Goal: Task Accomplishment & Management: Use online tool/utility

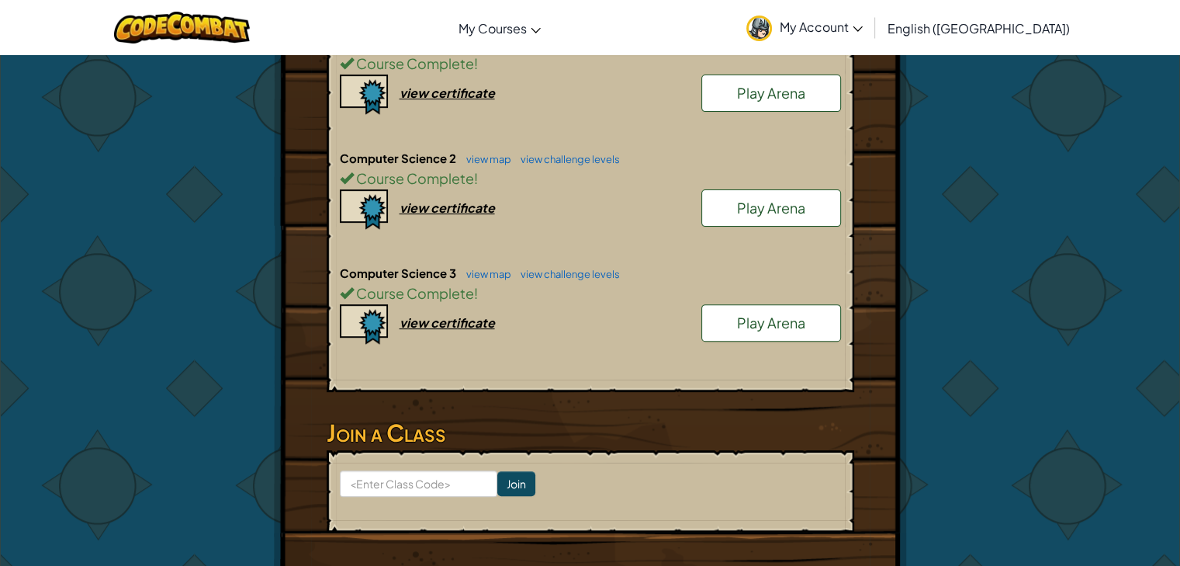
scroll to position [442, 0]
click at [740, 318] on span "Play Arena" at bounding box center [771, 323] width 68 height 18
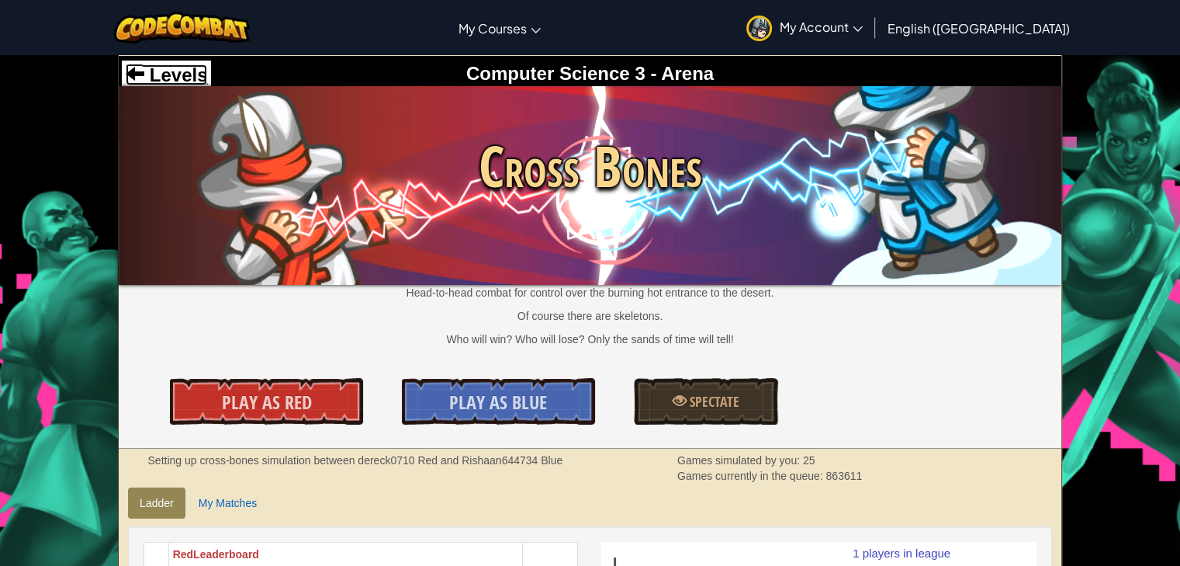
click at [178, 78] on span "Levels" at bounding box center [175, 74] width 63 height 21
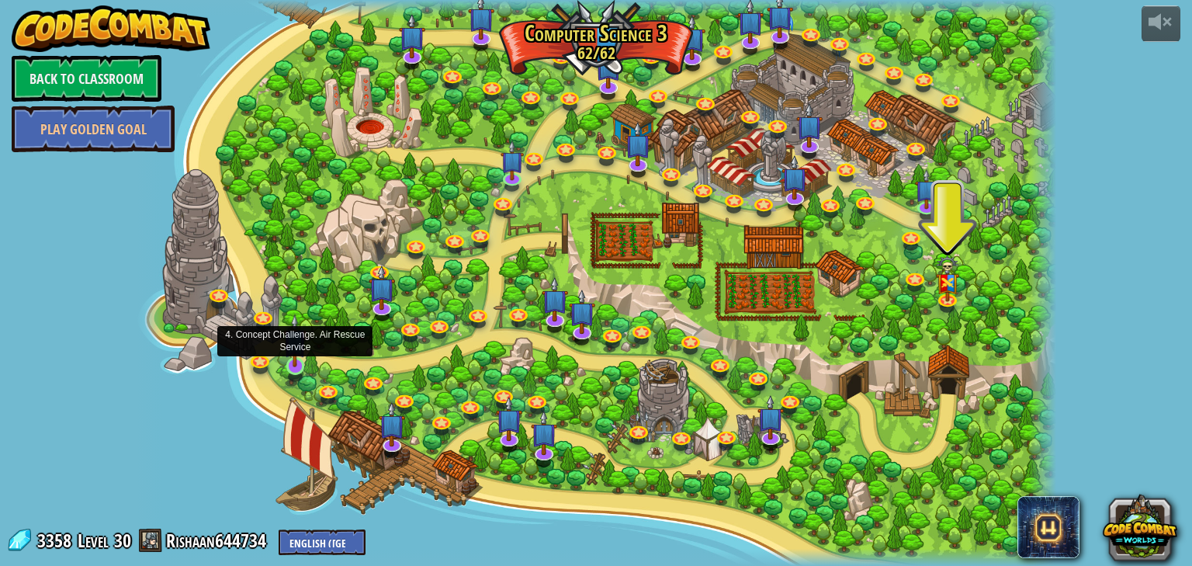
click at [289, 368] on div at bounding box center [295, 365] width 19 height 17
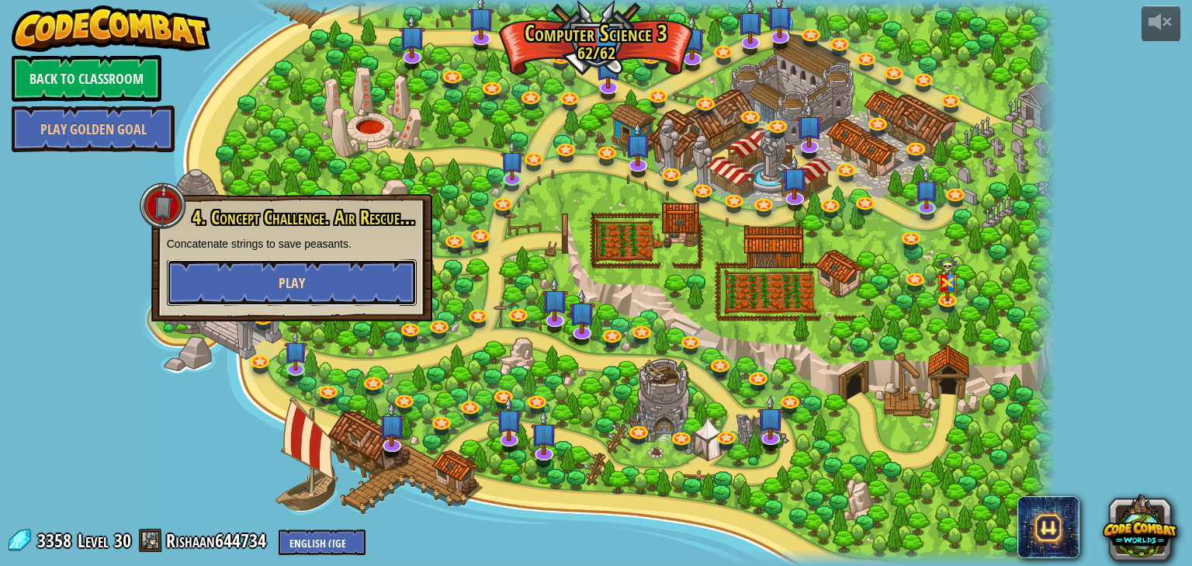
click at [325, 271] on button "Play" at bounding box center [292, 282] width 250 height 47
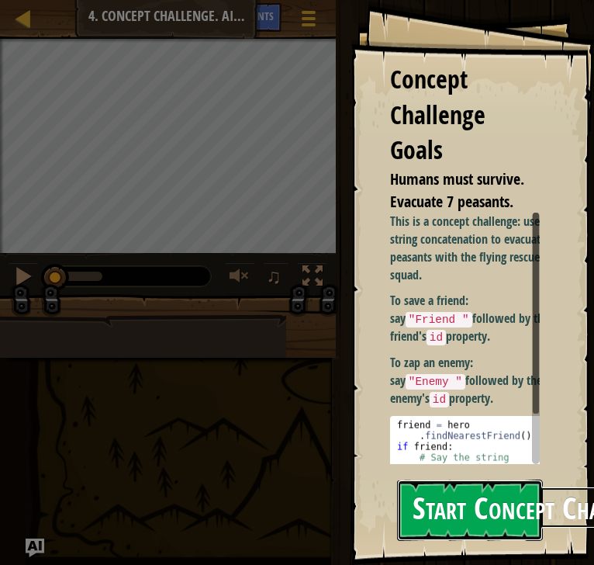
click at [493, 505] on button "Start Concept Challenge" at bounding box center [470, 509] width 146 height 61
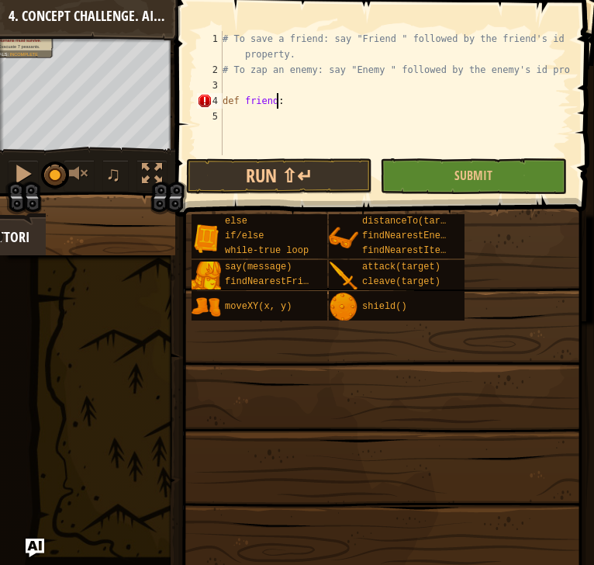
scroll to position [7, 6]
type textarea "def friend():"
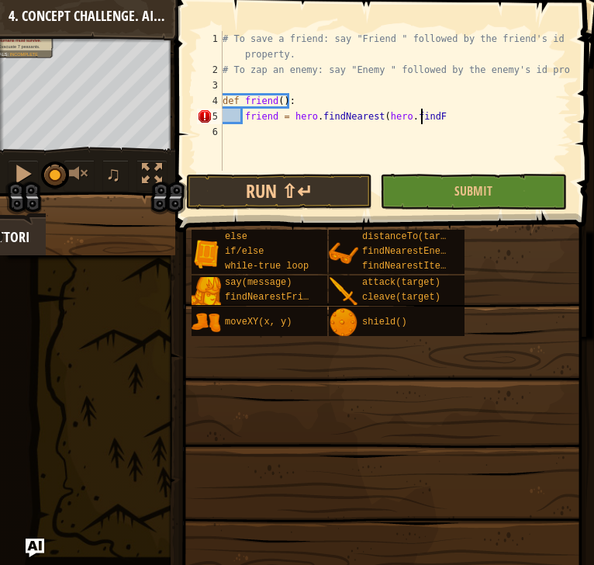
scroll to position [7, 24]
type textarea "friend = hero.findNearest(hero.findFriends())"
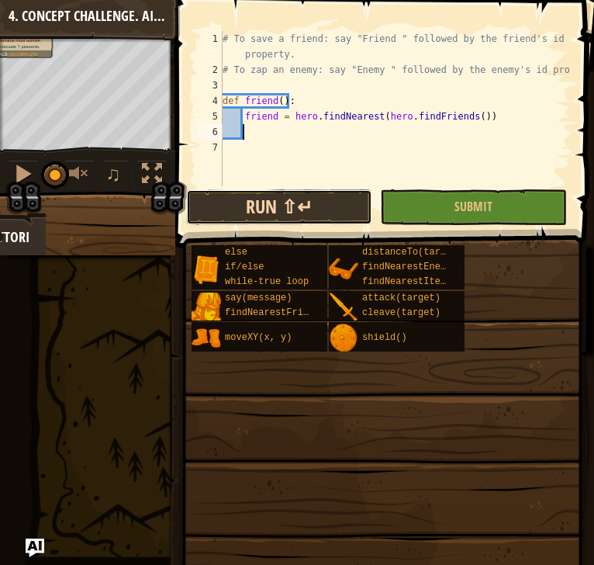
click at [342, 212] on button "Run ⇧↵" at bounding box center [279, 207] width 186 height 36
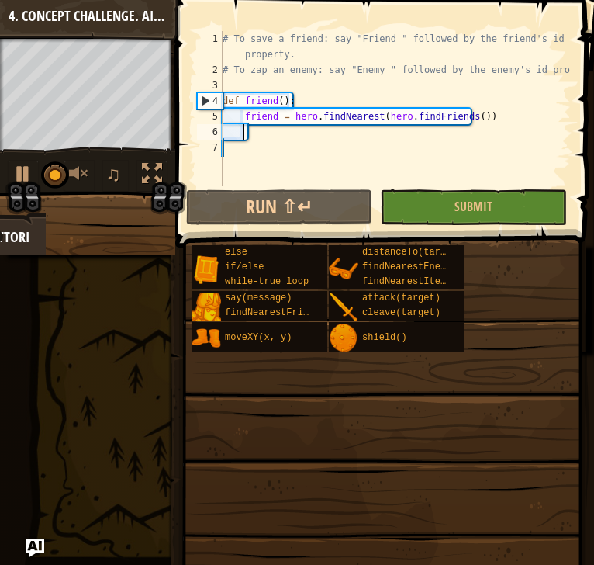
click at [401, 134] on div "# To save a friend: say "Friend " followed by the friend's id property. # To za…" at bounding box center [395, 132] width 351 height 202
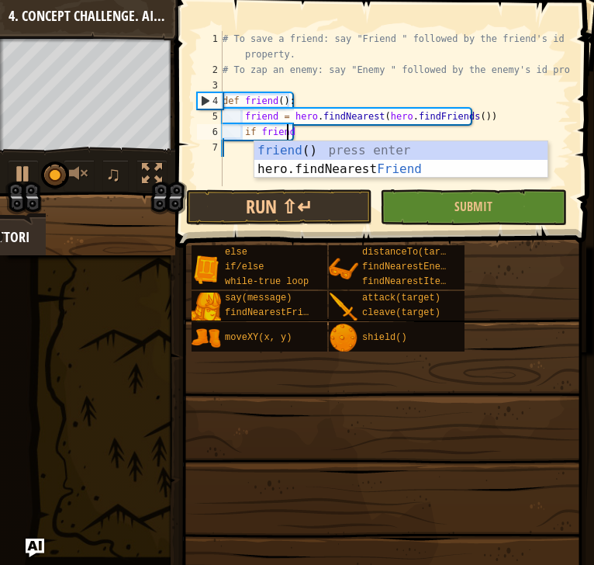
type textarea "if friend:"
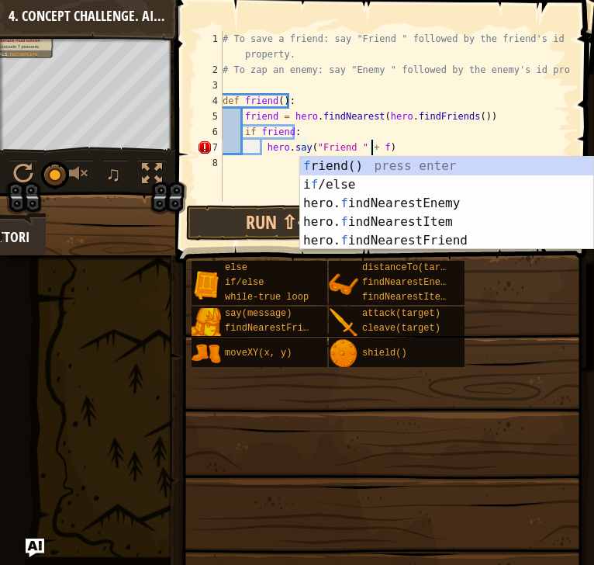
scroll to position [7, 20]
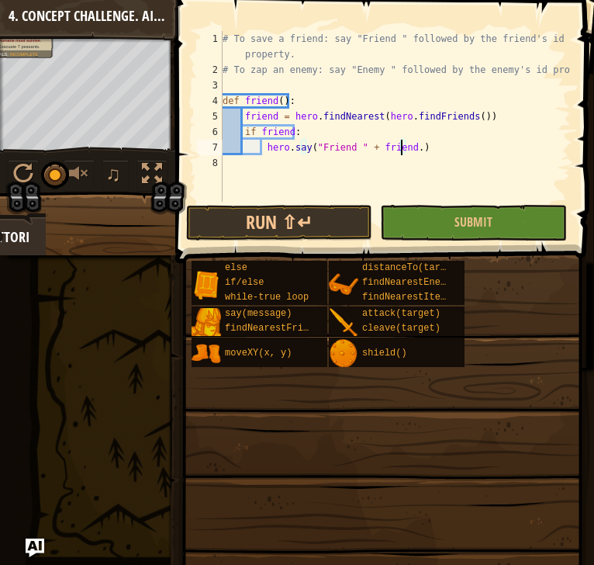
type textarea "hero.say("Friend " + [DOMAIN_NAME])"
click at [412, 168] on div "# To save a friend: say "Friend " followed by the friend's id property. # To za…" at bounding box center [395, 139] width 351 height 217
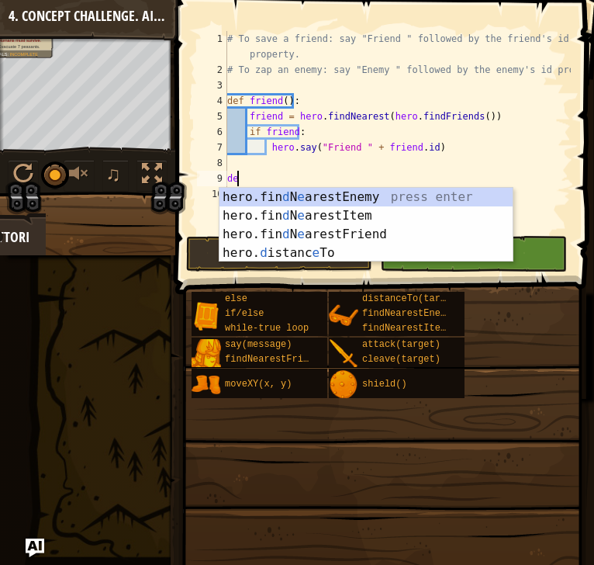
scroll to position [7, 1]
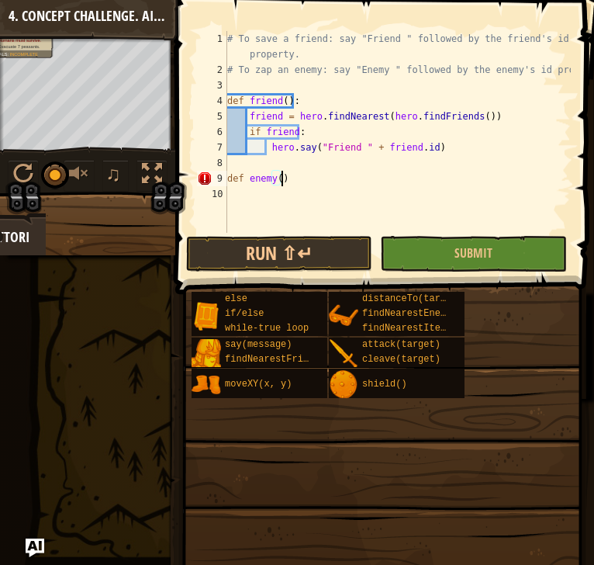
type textarea "def enemy():"
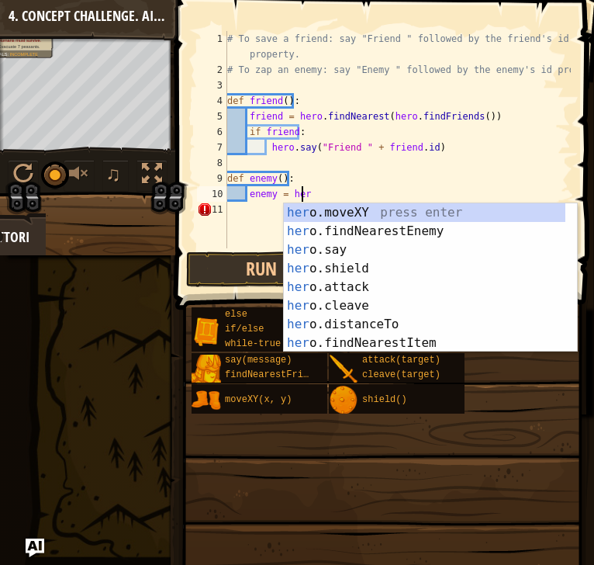
type textarea "enemy = hero"
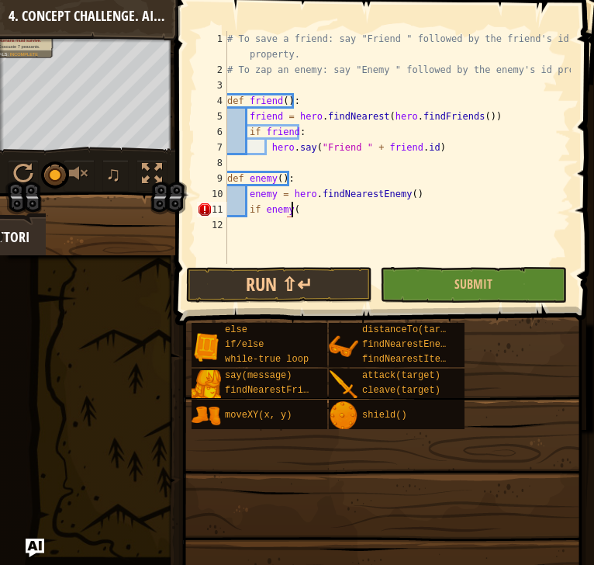
scroll to position [7, 6]
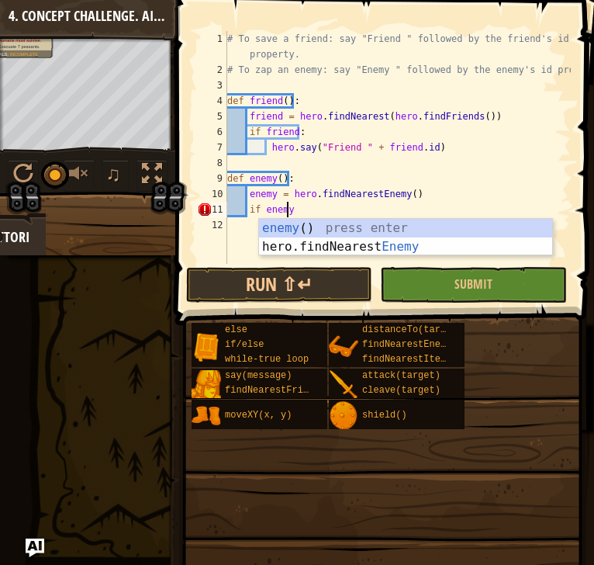
type textarea "if enemy:"
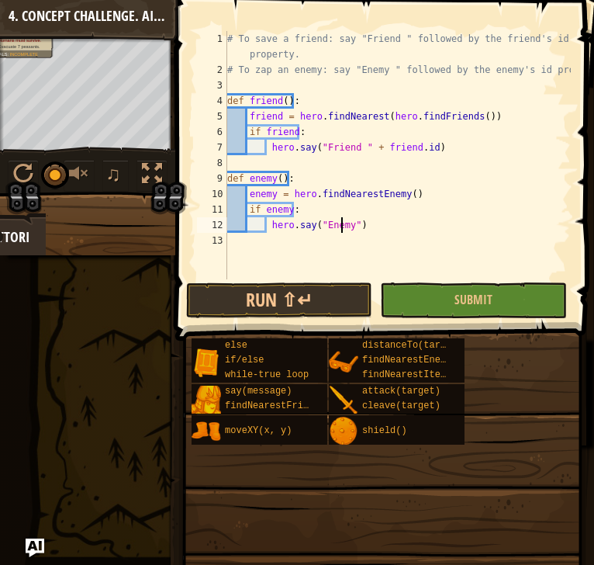
scroll to position [7, 14]
type textarea "hero.say("Enemy " + [DOMAIN_NAME])"
click at [430, 228] on div "# To save a friend: say "Friend " followed by the friend's id property. # To za…" at bounding box center [397, 178] width 347 height 295
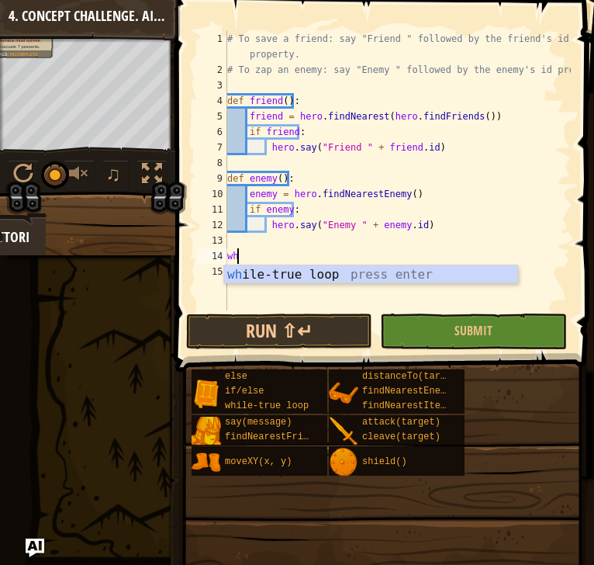
scroll to position [7, 0]
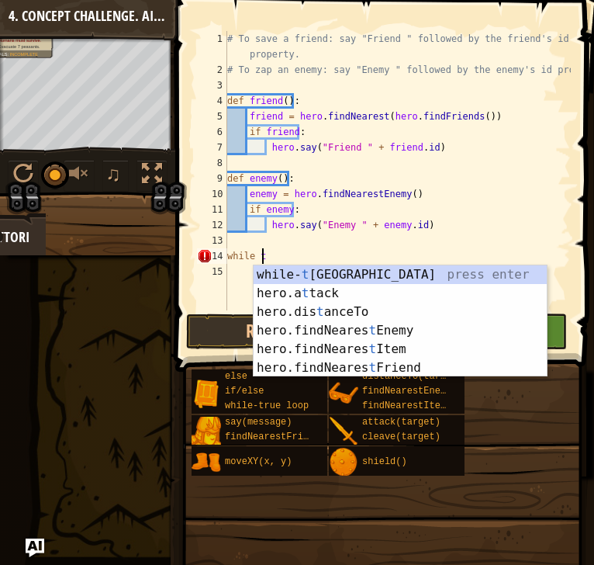
type textarea "while tr"
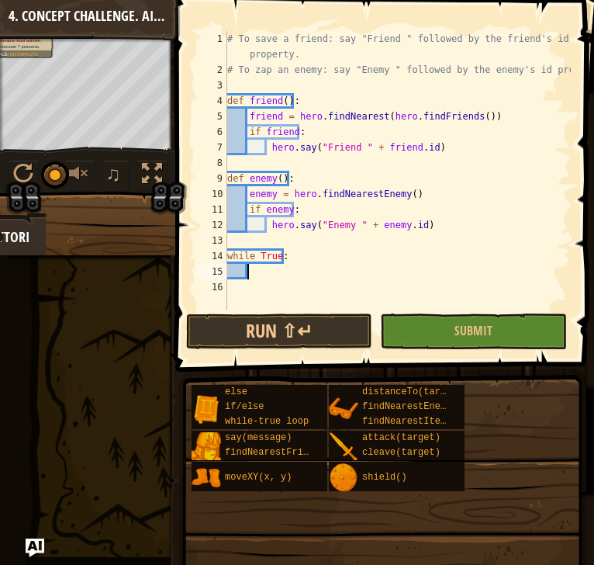
scroll to position [7, 2]
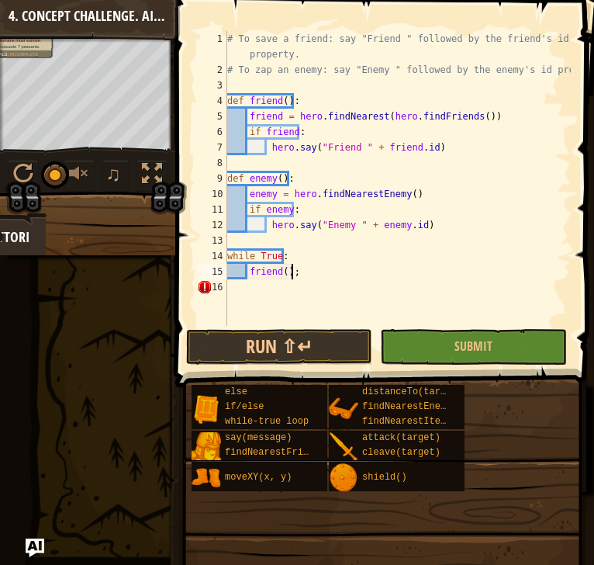
type textarea "friend()"
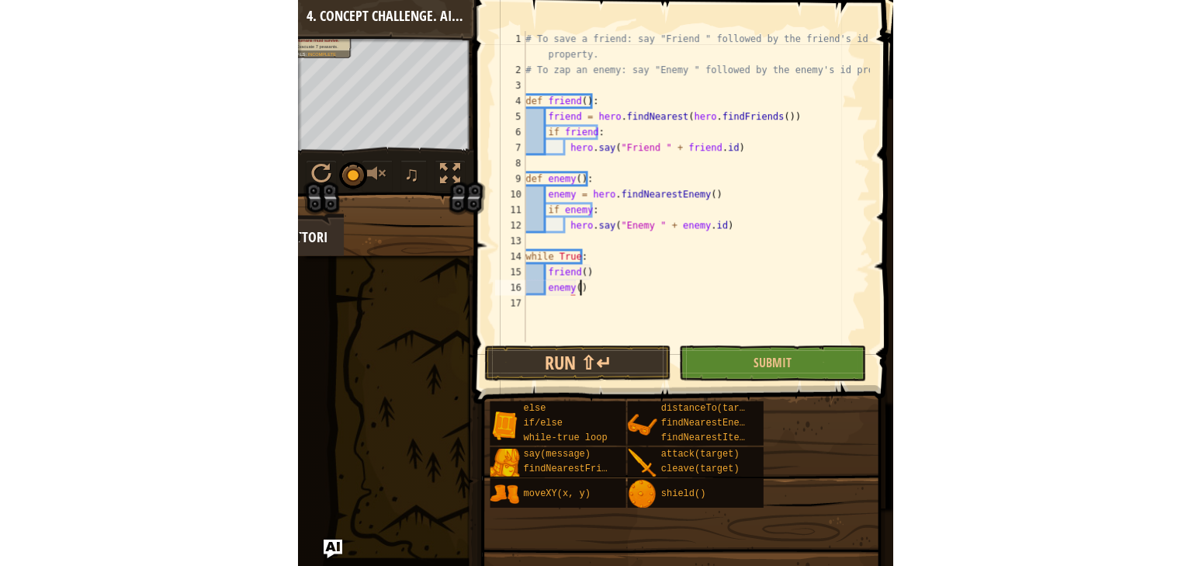
scroll to position [7, 6]
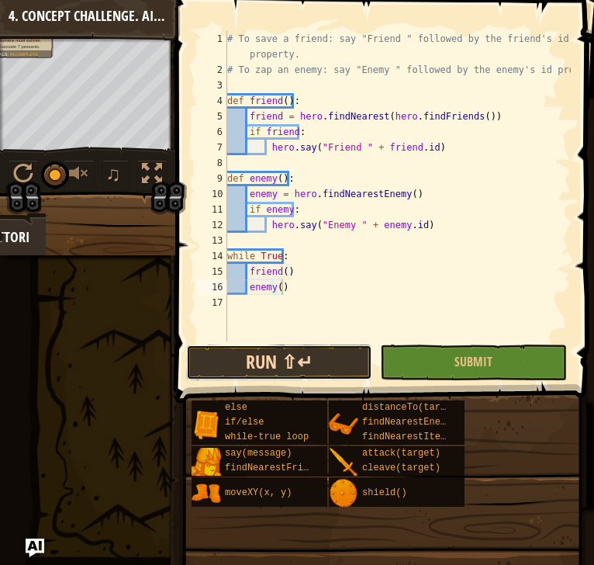
click at [329, 359] on button "Run ⇧↵" at bounding box center [279, 362] width 186 height 36
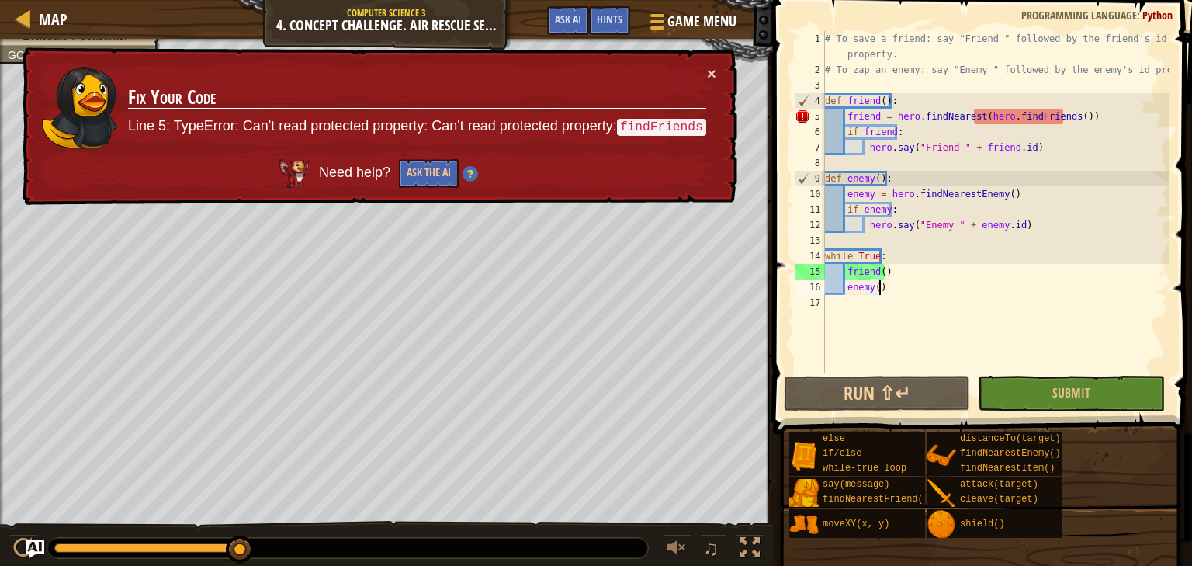
click at [469, 178] on img at bounding box center [470, 174] width 16 height 16
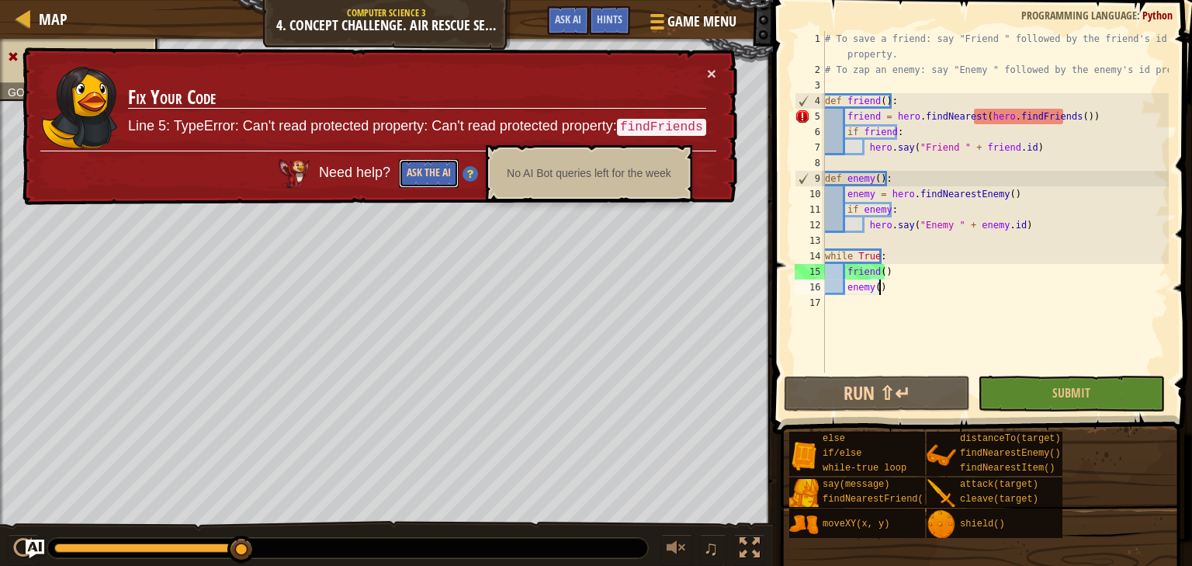
click at [441, 178] on button "Ask the AI" at bounding box center [429, 173] width 60 height 29
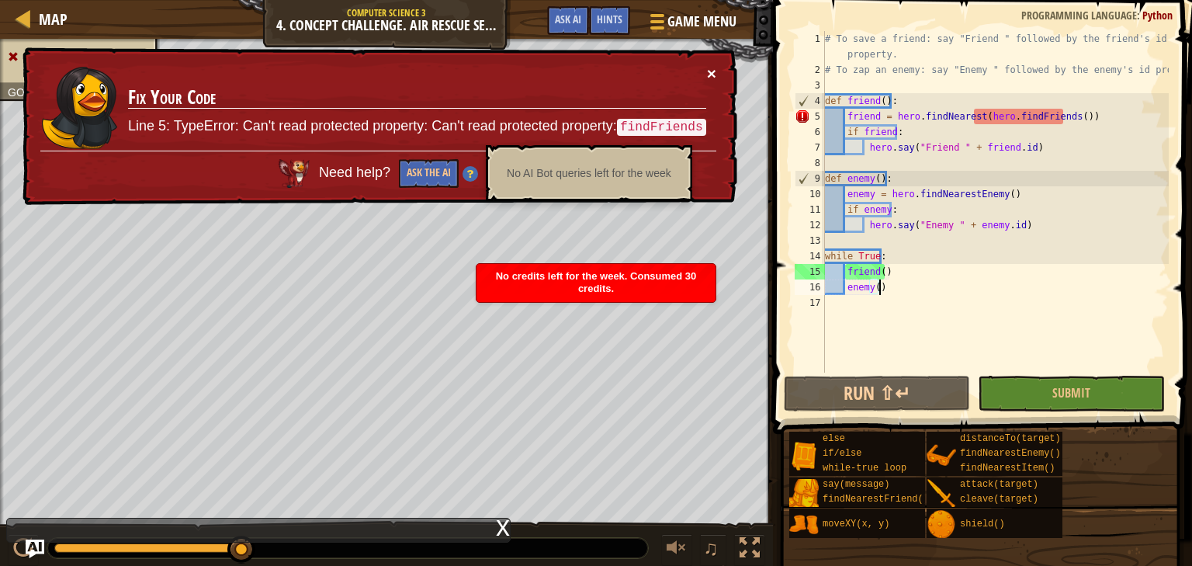
click at [709, 75] on button "×" at bounding box center [711, 73] width 9 height 16
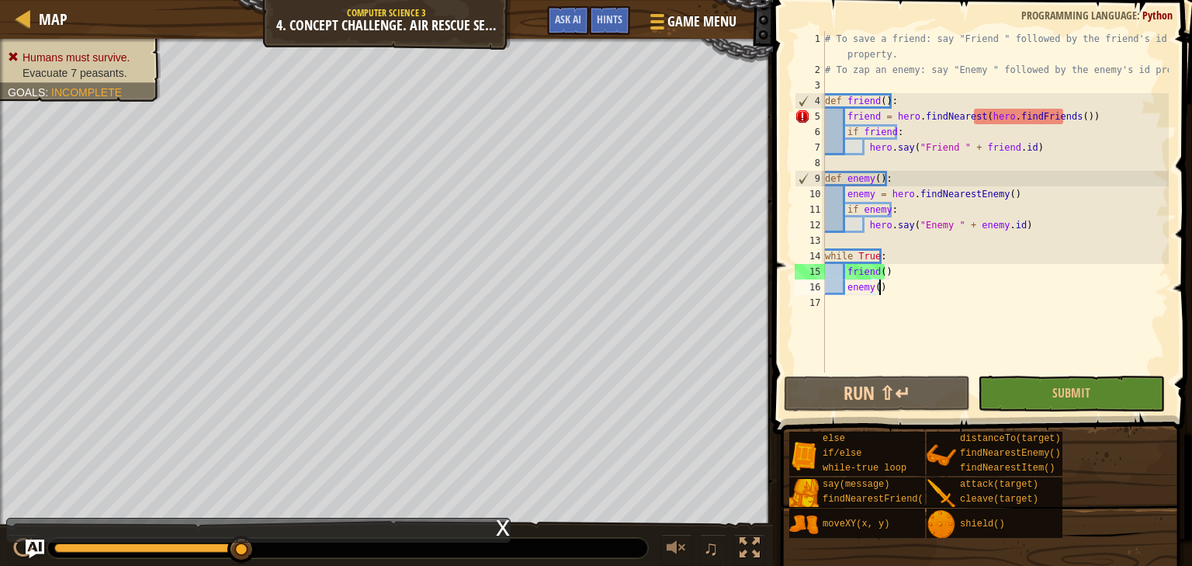
click at [1062, 116] on div "# To save a friend: say "Friend " followed by the friend's id property. # To za…" at bounding box center [994, 225] width 347 height 388
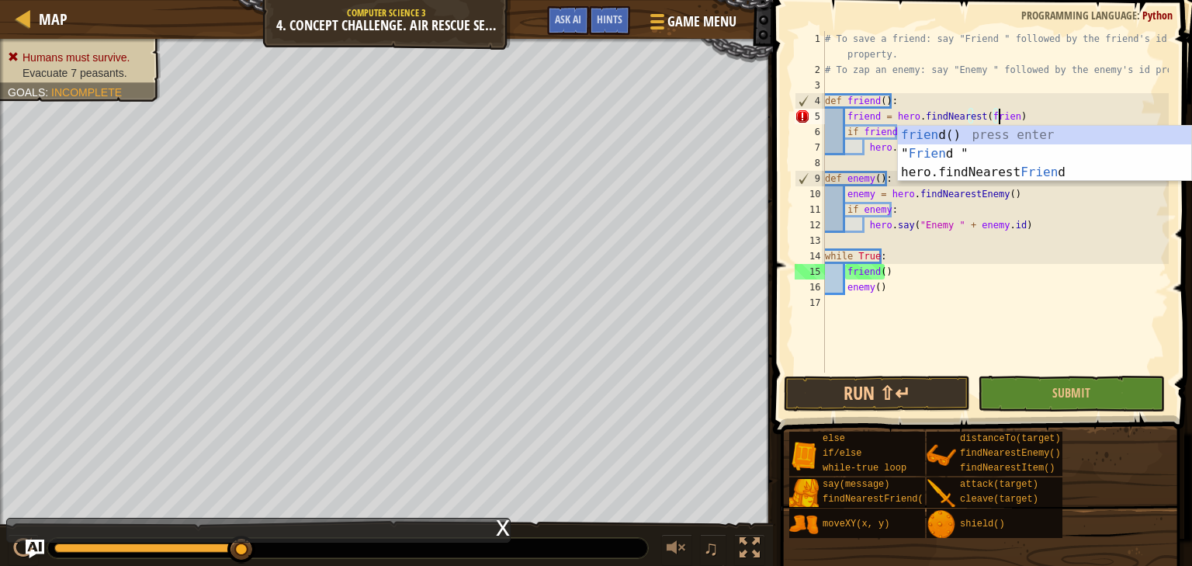
scroll to position [7, 22]
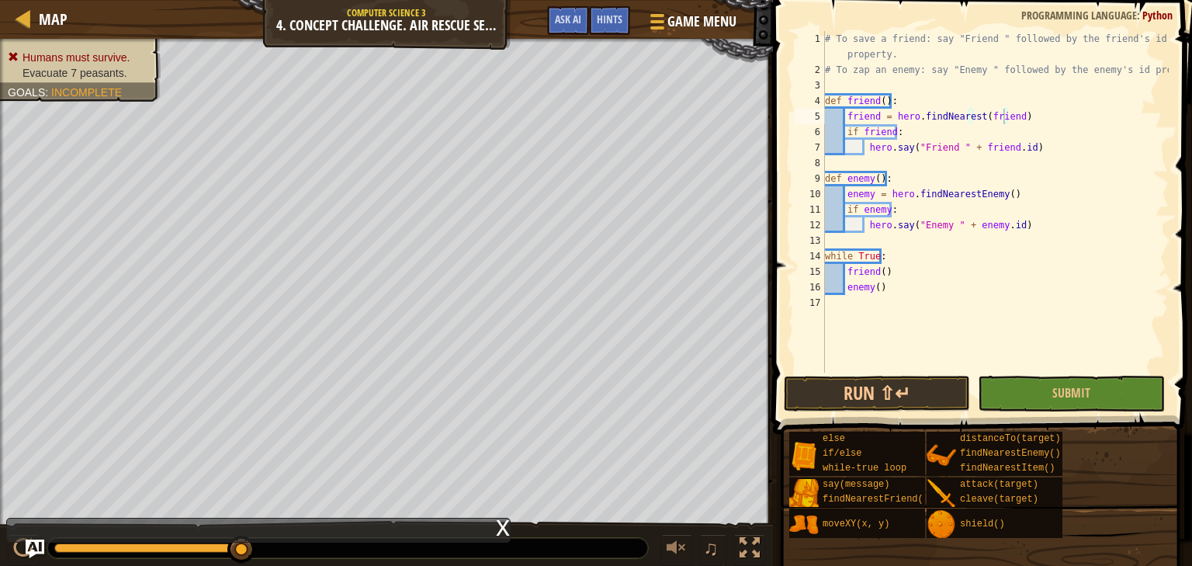
click at [925, 413] on span at bounding box center [983, 194] width 431 height 479
click at [925, 390] on button "Run ⇧↵" at bounding box center [876, 393] width 186 height 36
type textarea "friend = hero.findNearestFriend()"
click at [929, 399] on button "Run ⇧↵" at bounding box center [876, 393] width 186 height 36
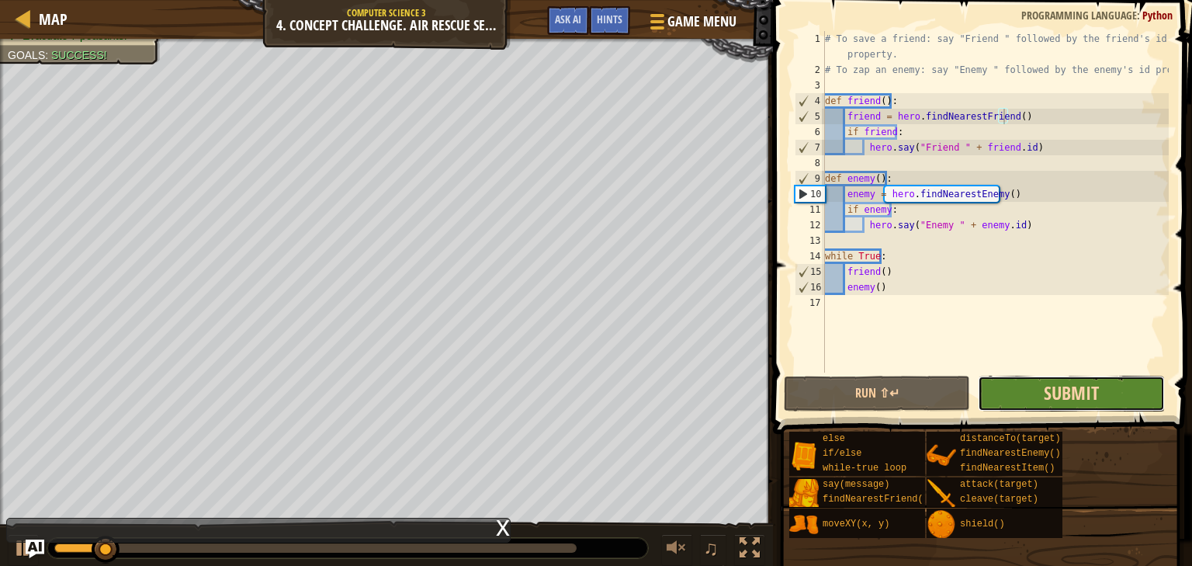
click at [1049, 393] on span "Submit" at bounding box center [1070, 392] width 55 height 25
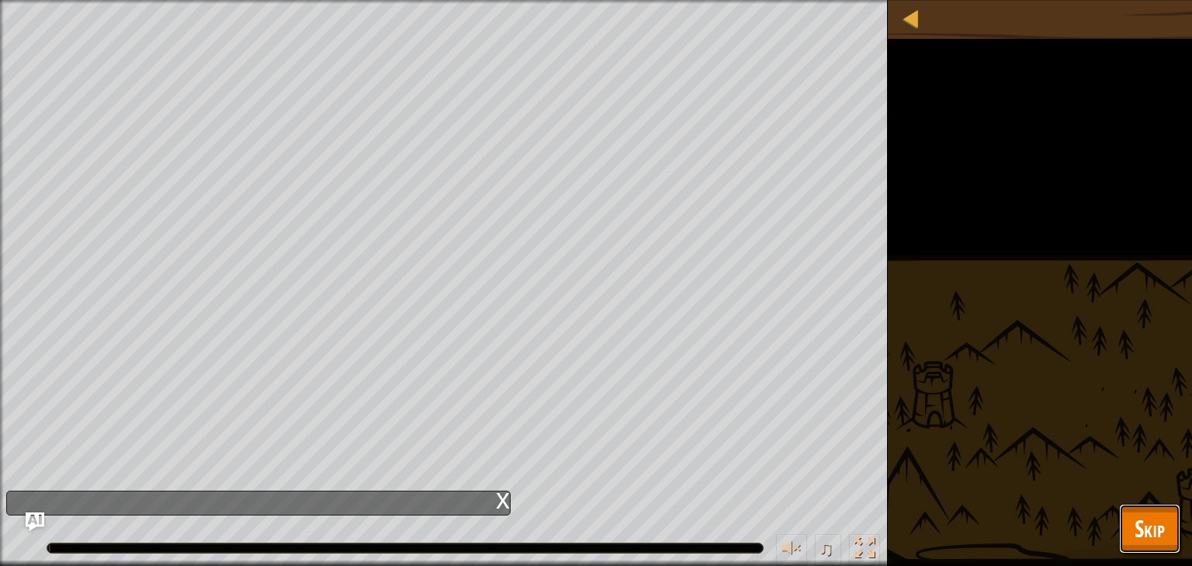
click at [1167, 527] on button "Skip" at bounding box center [1149, 528] width 61 height 50
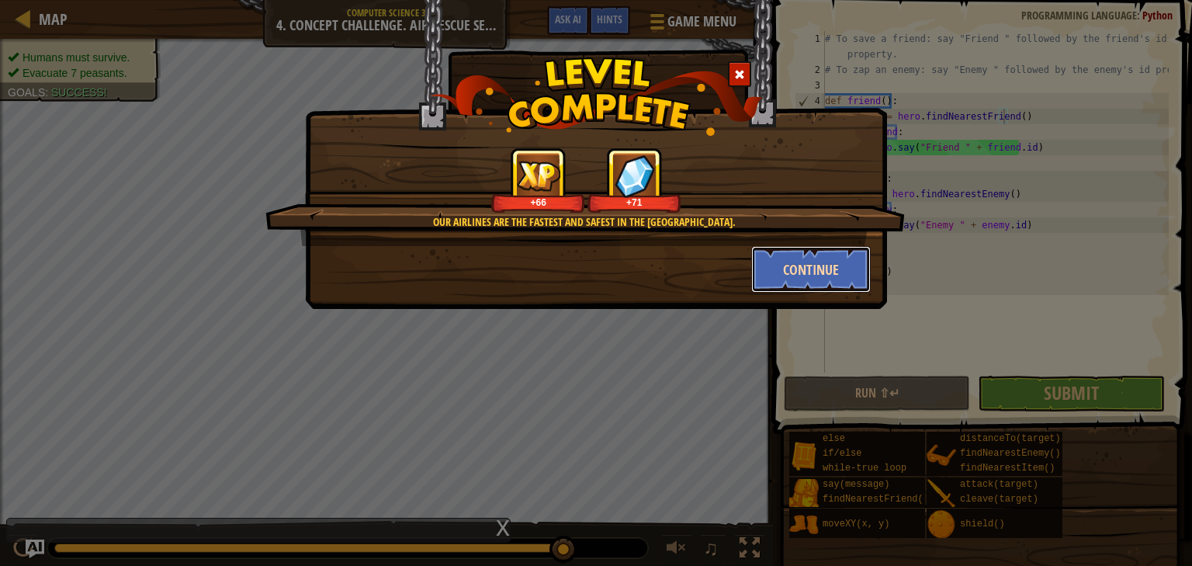
click at [783, 272] on button "Continue" at bounding box center [811, 269] width 120 height 47
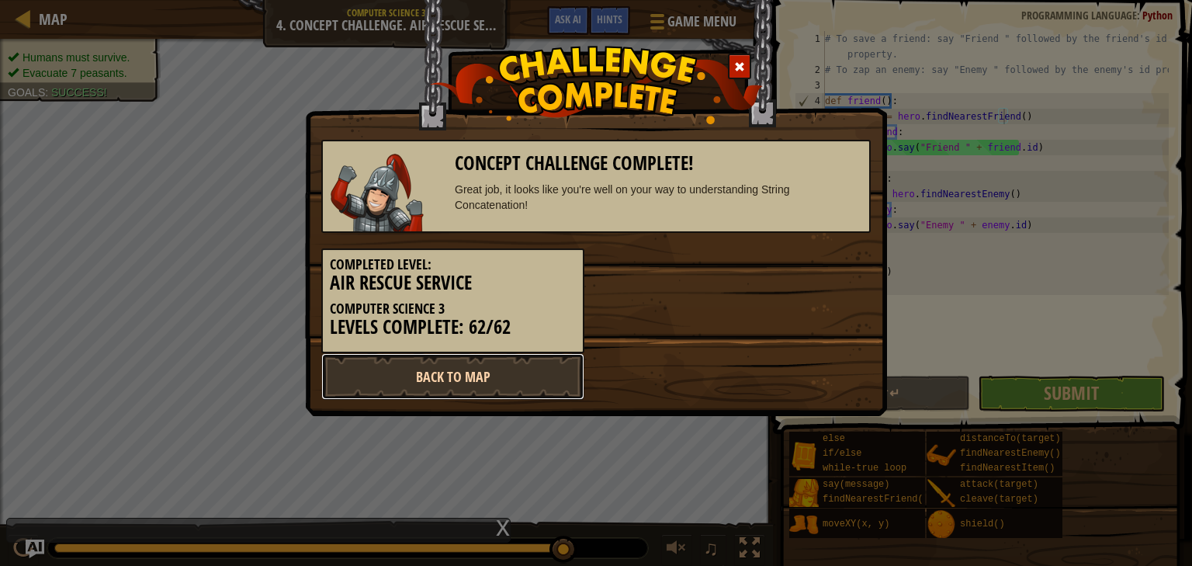
click at [426, 372] on link "Back to Map" at bounding box center [452, 376] width 263 height 47
